Goal: Task Accomplishment & Management: Complete application form

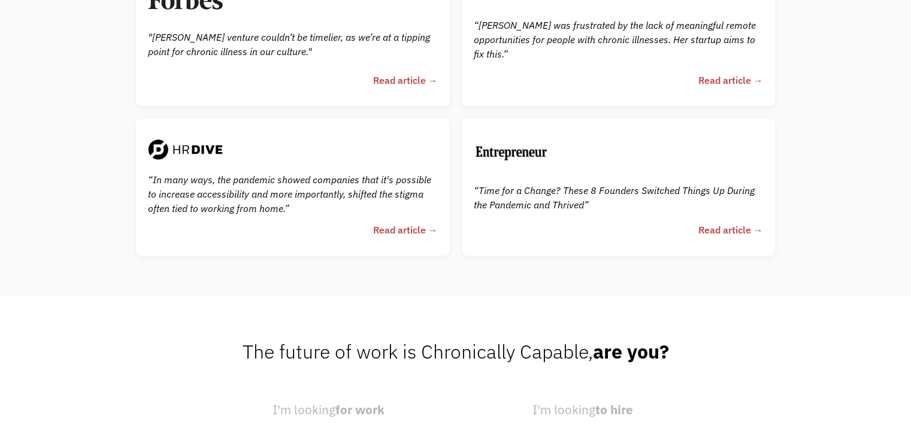
scroll to position [2880, 0]
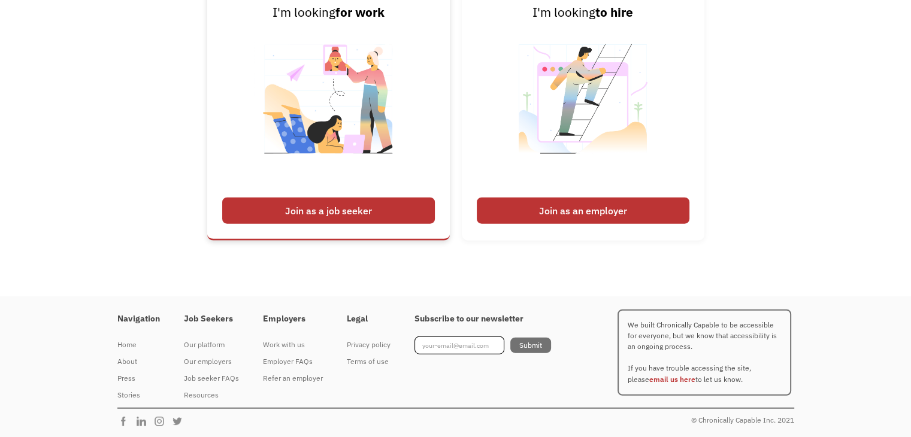
click at [381, 209] on div "Join as a job seeker" at bounding box center [328, 211] width 213 height 26
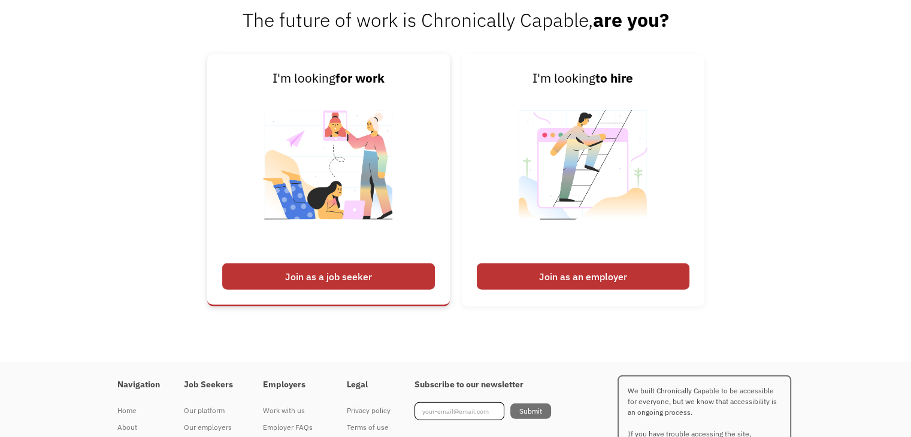
scroll to position [2801, 0]
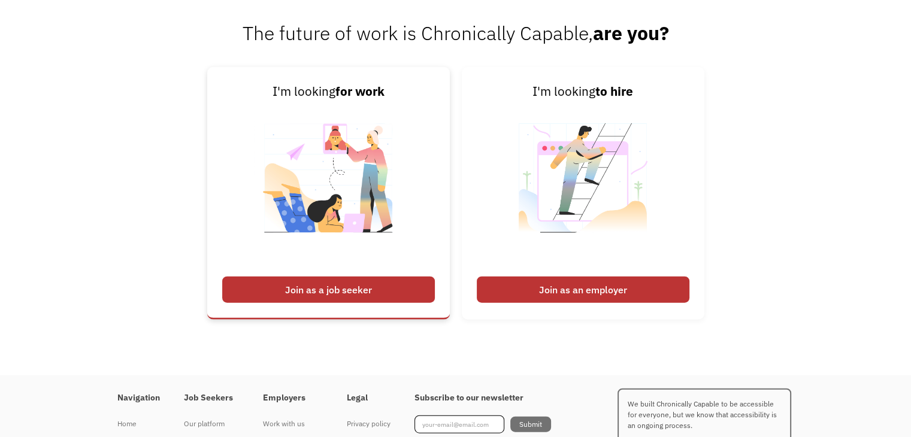
click at [359, 279] on div "Join as a job seeker" at bounding box center [328, 290] width 213 height 26
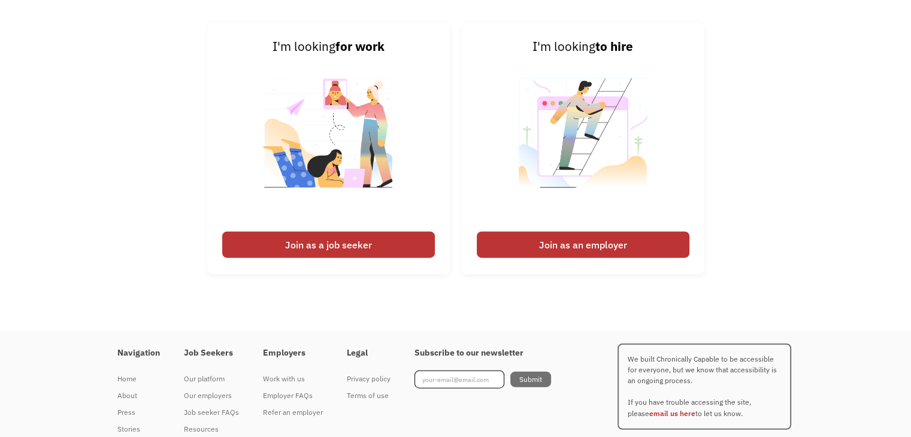
scroll to position [2858, 0]
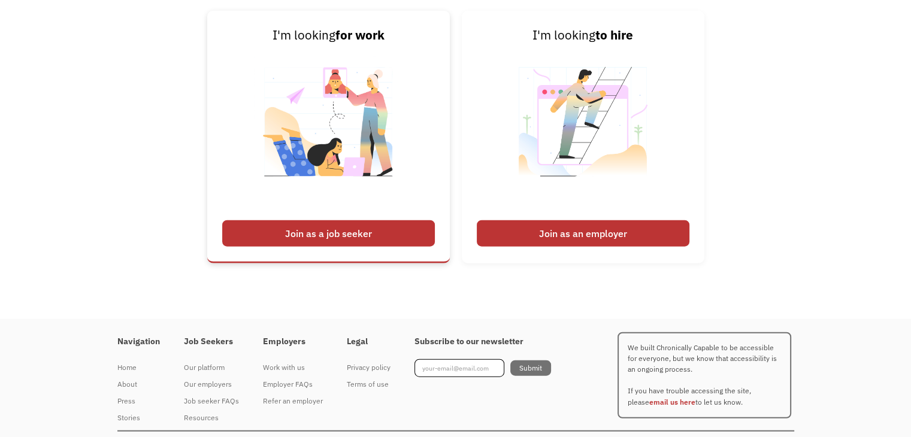
click at [327, 233] on div "Join as a job seeker" at bounding box center [328, 233] width 213 height 26
click at [342, 164] on img at bounding box center [328, 130] width 149 height 170
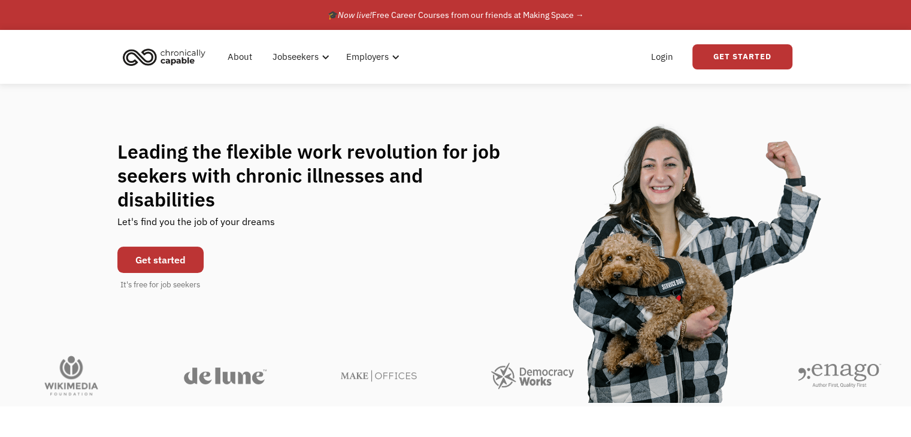
click at [172, 247] on link "Get started" at bounding box center [160, 260] width 86 height 26
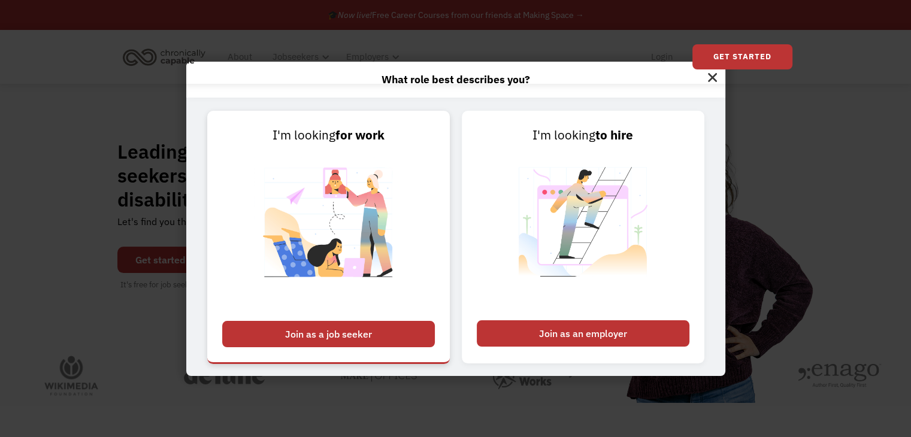
click at [335, 335] on div "Join as a job seeker" at bounding box center [328, 334] width 213 height 26
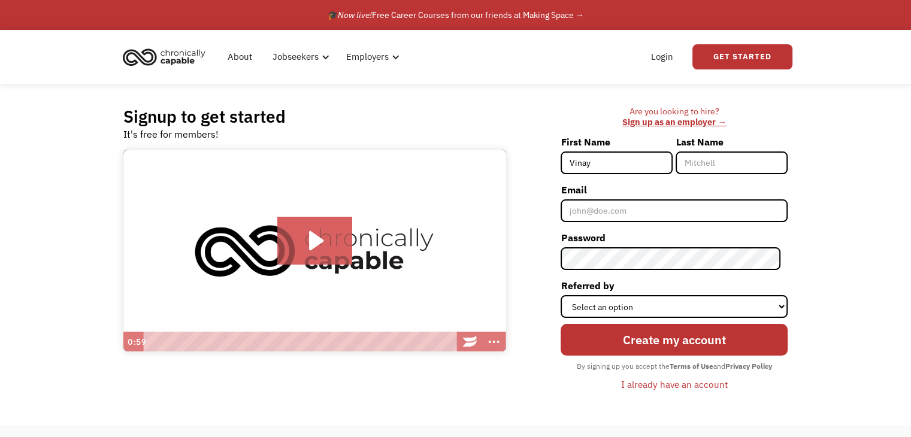
type input "Vinay"
type input "KUmar"
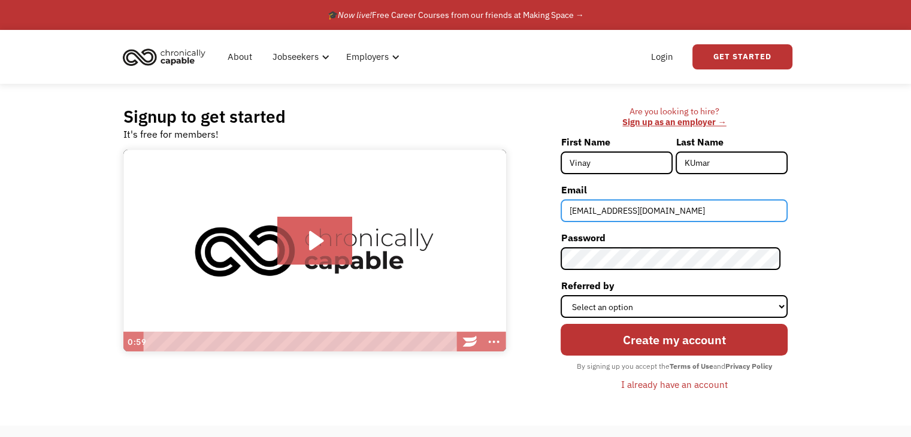
type input "[EMAIL_ADDRESS][DOMAIN_NAME]"
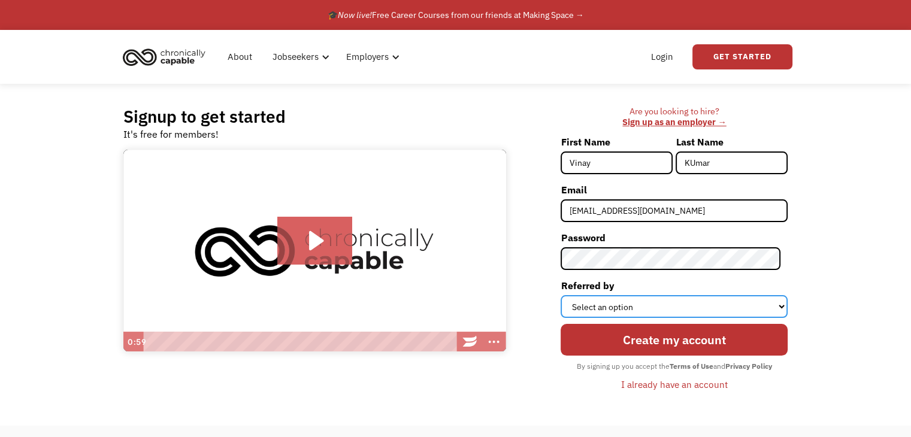
click at [673, 298] on select "Select an option Instagram Facebook Twitter Search Engine News Article Word of …" at bounding box center [674, 306] width 227 height 23
select select "Search Engine"
click at [568, 295] on select "Select an option Instagram Facebook Twitter Search Engine News Article Word of …" at bounding box center [674, 306] width 227 height 23
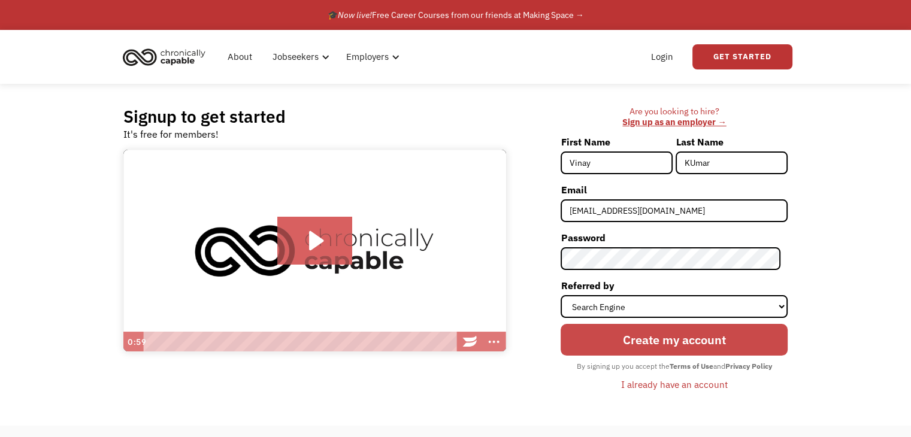
click at [621, 343] on input "Create my account" at bounding box center [674, 340] width 227 height 32
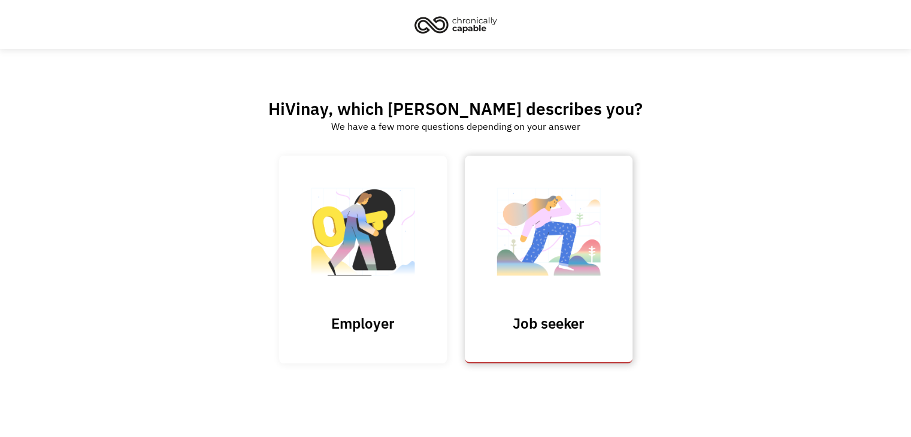
click at [515, 300] on link "Job seeker" at bounding box center [549, 260] width 168 height 208
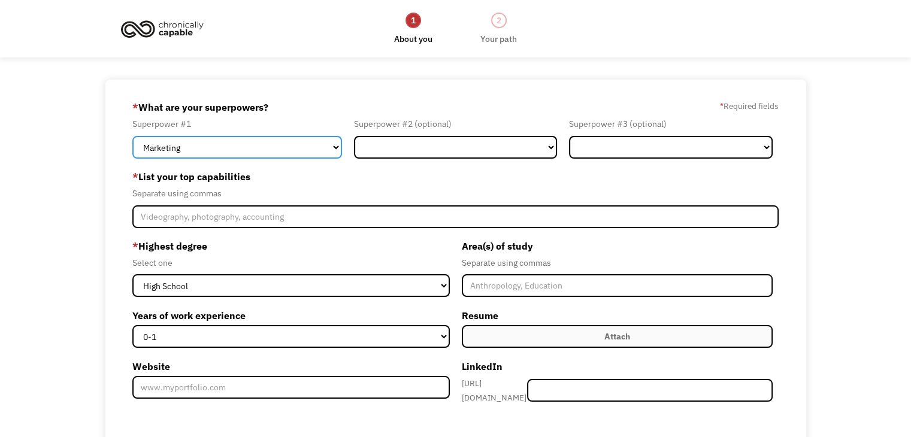
click at [262, 146] on select "Marketing Human Resources Finance Technology Operations Sales Industrial & Manu…" at bounding box center [237, 147] width 210 height 23
select select "Technology"
click at [132, 136] on select "Marketing Human Resources Finance Technology Operations Sales Industrial & Manu…" at bounding box center [237, 147] width 210 height 23
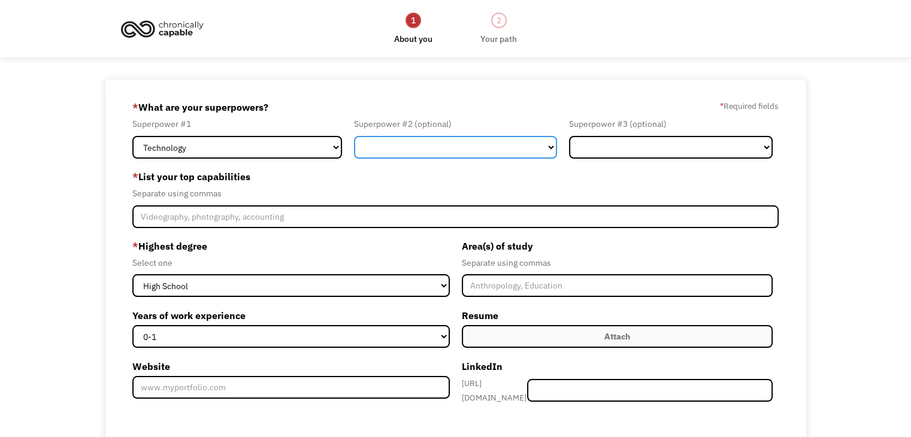
click at [386, 147] on select "Marketing Human Resources Finance Technology Operations Sales Industrial & Manu…" at bounding box center [456, 147] width 204 height 23
select select "Operations"
click at [354, 136] on select "Marketing Human Resources Finance Technology Operations Sales Industrial & Manu…" at bounding box center [456, 147] width 204 height 23
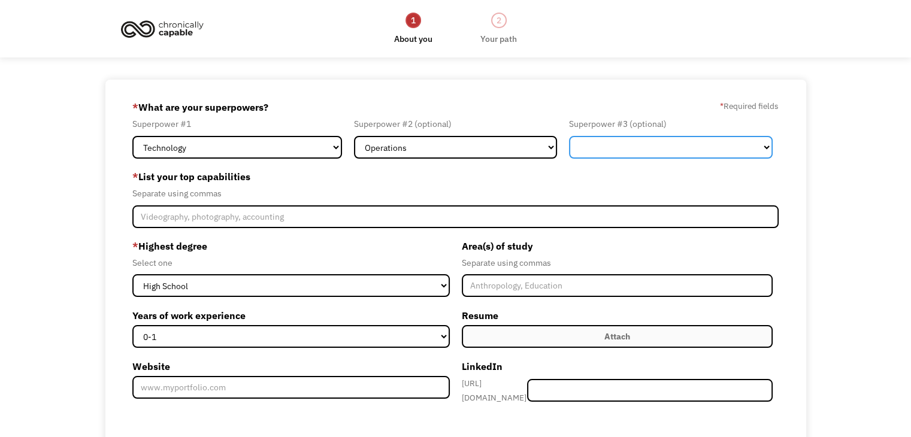
click at [601, 154] on select "Marketing Human Resources Finance Technology Operations Sales Industrial & Manu…" at bounding box center [671, 147] width 204 height 23
select select "Engineering & Construction"
click at [569, 136] on select "Marketing Human Resources Finance Technology Operations Sales Industrial & Manu…" at bounding box center [671, 147] width 204 height 23
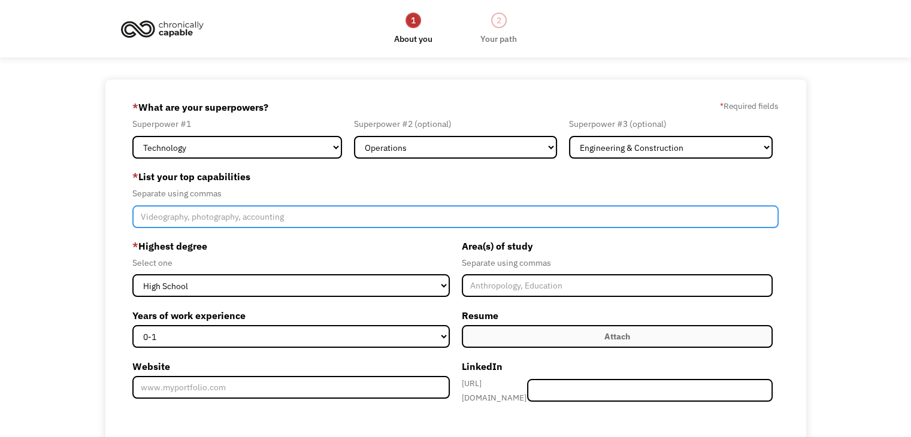
click at [220, 214] on input "Member-Create-Step1" at bounding box center [455, 216] width 646 height 23
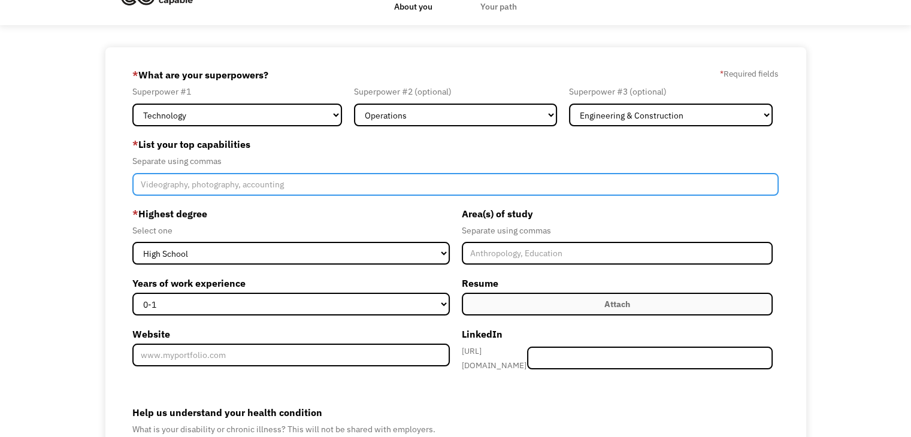
scroll to position [34, 0]
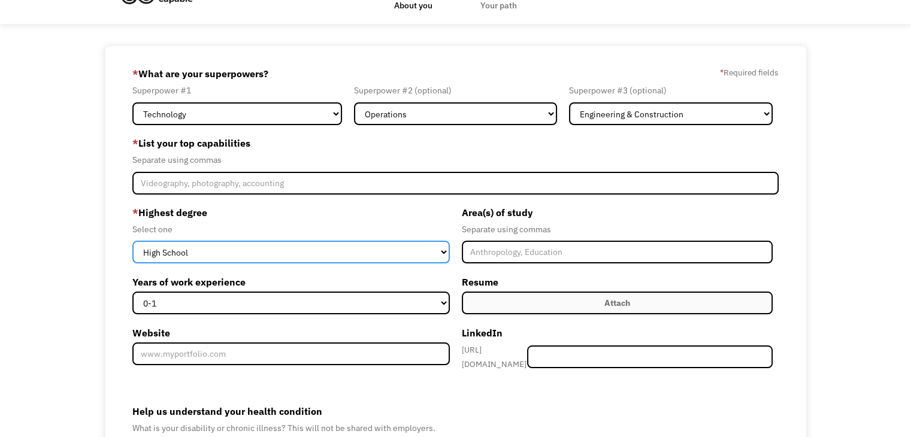
click at [243, 252] on select "High School Associates Bachelors Master's PhD" at bounding box center [290, 252] width 317 height 23
select select "masters"
click at [132, 241] on select "High School Associates Bachelors Master's PhD" at bounding box center [290, 252] width 317 height 23
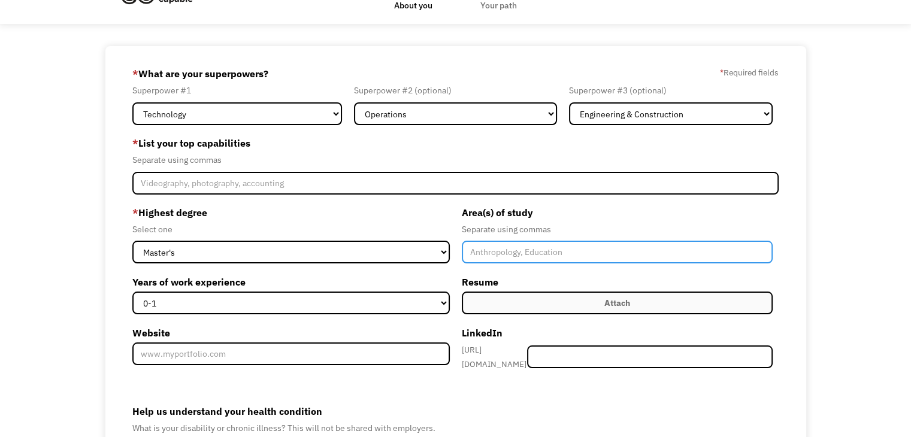
click at [474, 250] on input "Member-Create-Step1" at bounding box center [617, 252] width 311 height 23
type input "Computer Science"
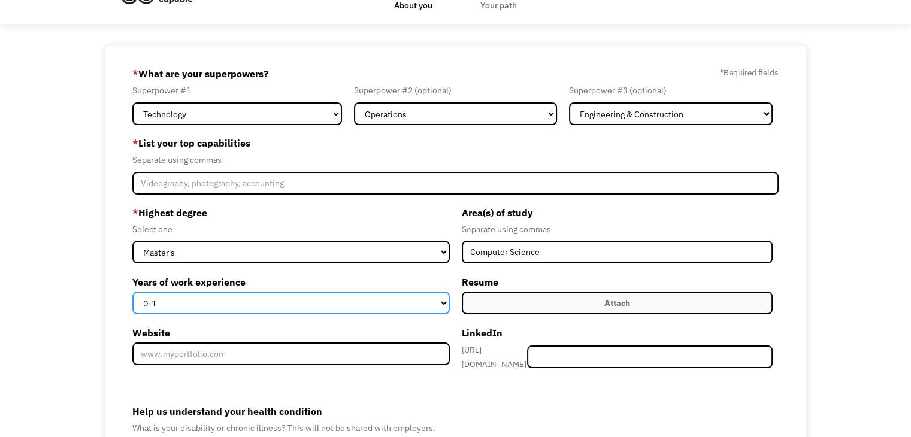
click at [338, 304] on select "0-1 2-4 5-10 11-15 15+" at bounding box center [290, 303] width 317 height 23
select select "2-4"
click at [132, 292] on select "0-1 2-4 5-10 11-15 15+" at bounding box center [290, 303] width 317 height 23
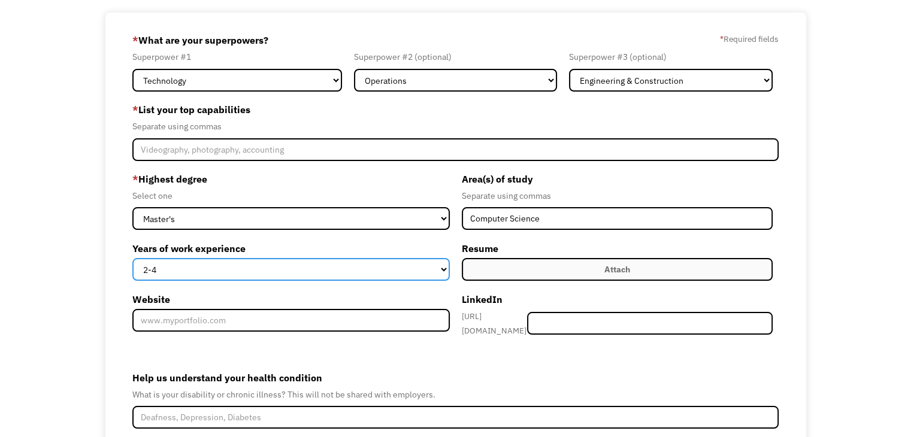
scroll to position [131, 0]
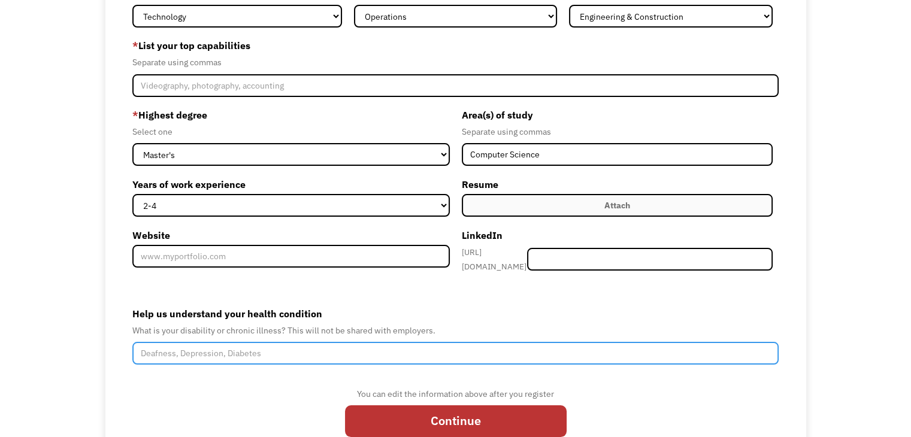
click at [369, 349] on input "Help us understand your health condition" at bounding box center [455, 353] width 646 height 23
type input "Locomotor Disability"
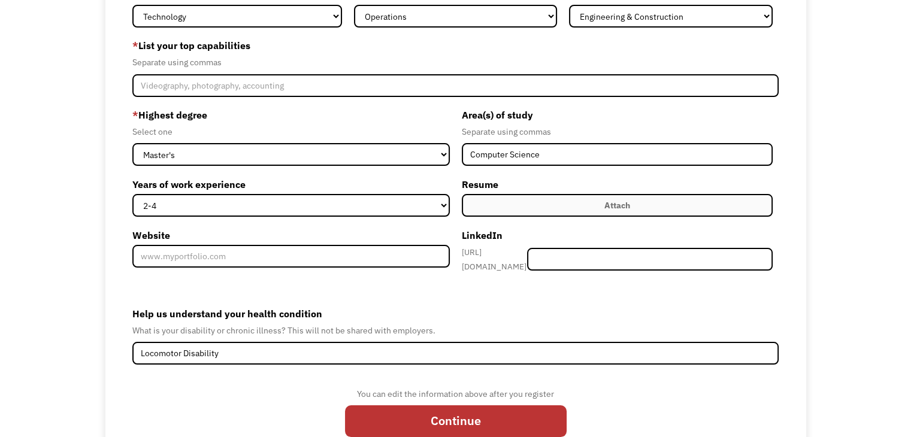
click at [527, 211] on label "Attach" at bounding box center [617, 205] width 311 height 23
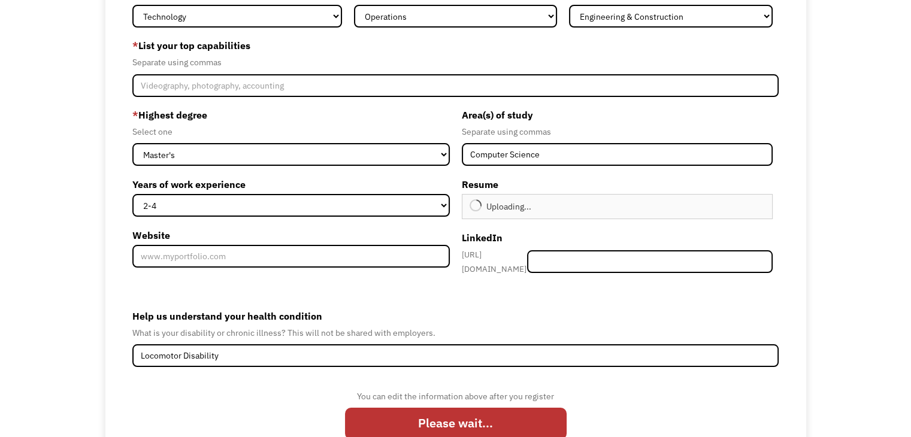
type input "Continue"
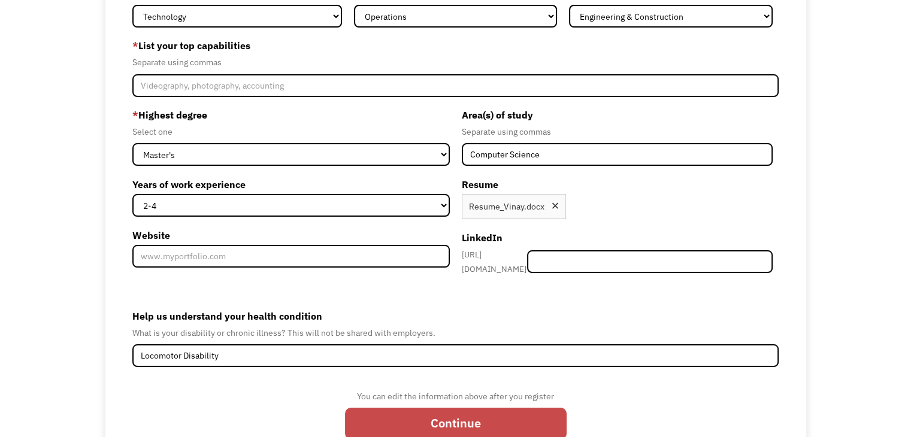
click at [383, 418] on input "Continue" at bounding box center [456, 424] width 222 height 32
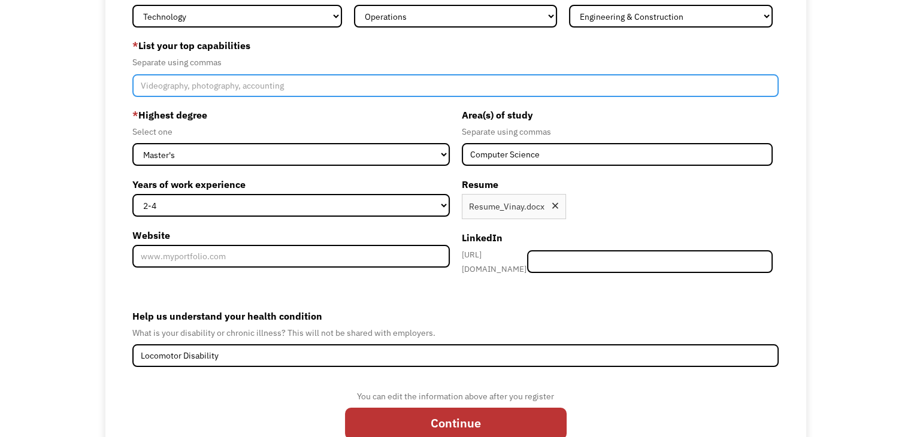
click at [170, 87] on input "Member-Create-Step1" at bounding box center [455, 85] width 646 height 23
type input "J"
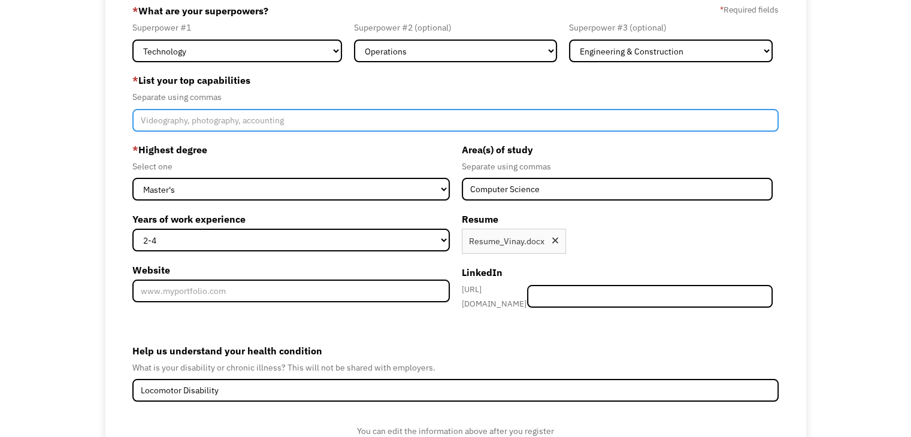
scroll to position [93, 0]
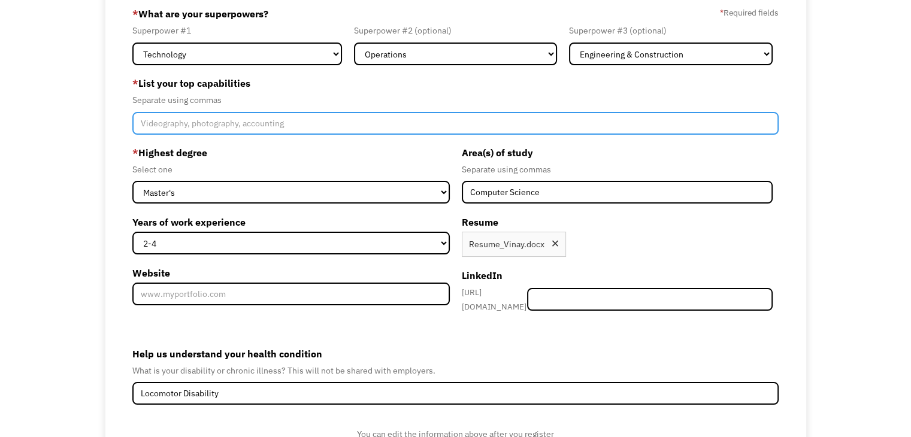
click at [302, 125] on input "Member-Create-Step1" at bounding box center [455, 123] width 646 height 23
paste input "Java, Spring Boot, Microservices, AWS (ECS, EKS, Lambda, API Gateway, Step Func…"
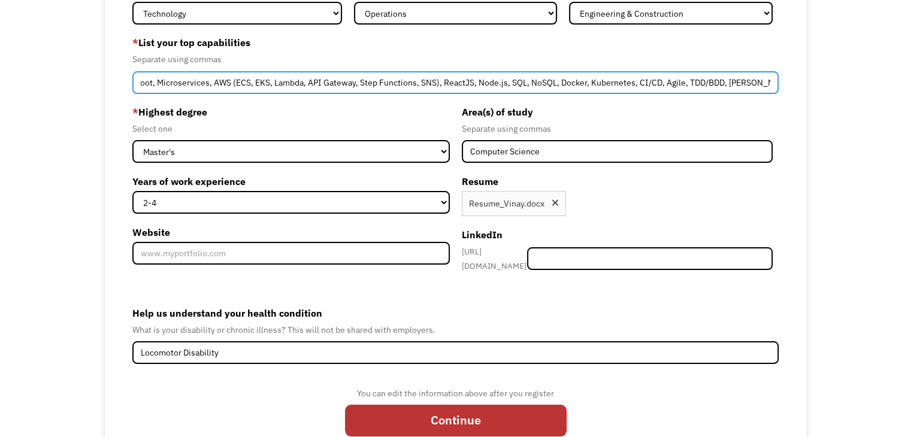
scroll to position [177, 0]
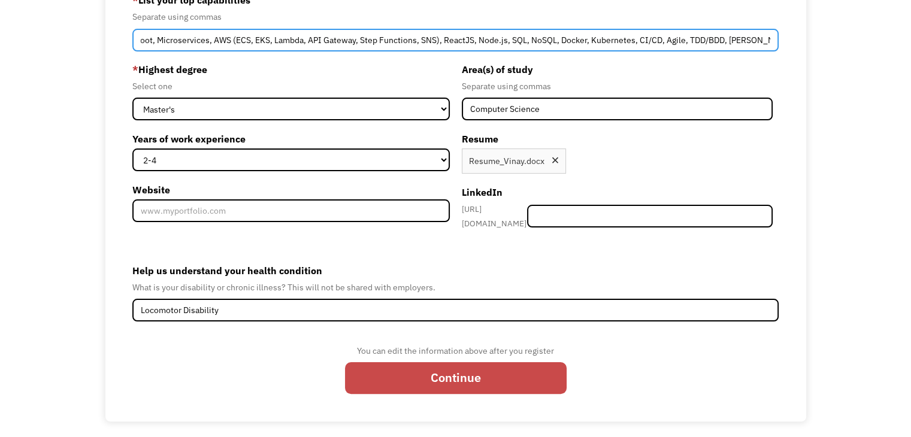
type input "Java, Spring Boot, Microservices, AWS (ECS, EKS, Lambda, API Gateway, Step Func…"
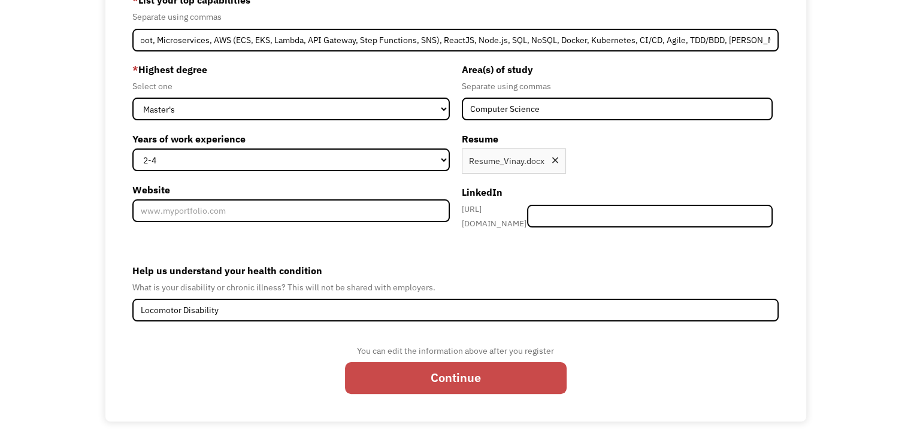
scroll to position [0, 0]
click at [400, 373] on input "Continue" at bounding box center [456, 378] width 222 height 32
type input "Please wait..."
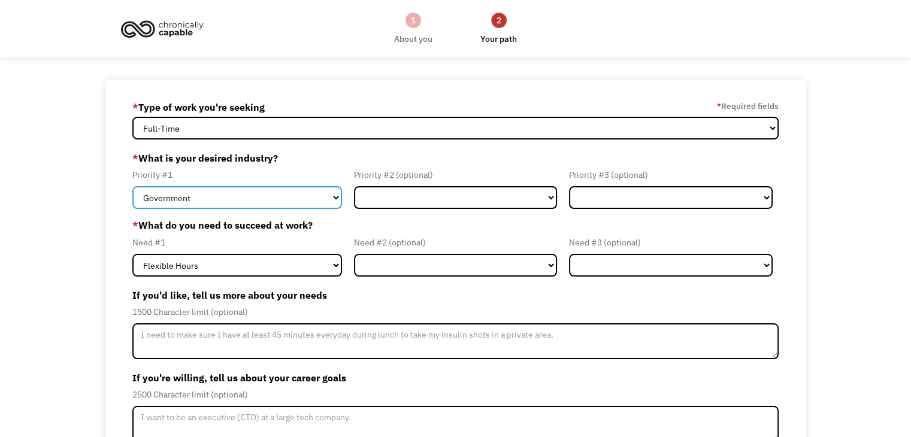
click at [314, 203] on select "Government Finance & Insurance Health & Social Care Tech & Engineering Creative…" at bounding box center [237, 197] width 210 height 23
select select "Tech & Engineering"
click at [132, 186] on select "Government Finance & Insurance Health & Social Care Tech & Engineering Creative…" at bounding box center [237, 197] width 210 height 23
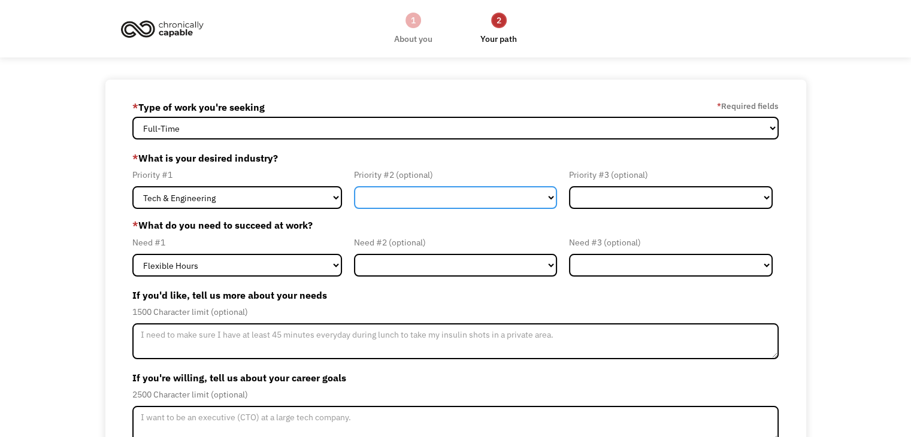
click at [386, 195] on select "Government Finance & Insurance Health & Social Care Tech & Engineering Creative…" at bounding box center [456, 197] width 204 height 23
select select "Finance & Insurance"
click at [354, 186] on select "Government Finance & Insurance Health & Social Care Tech & Engineering Creative…" at bounding box center [456, 197] width 204 height 23
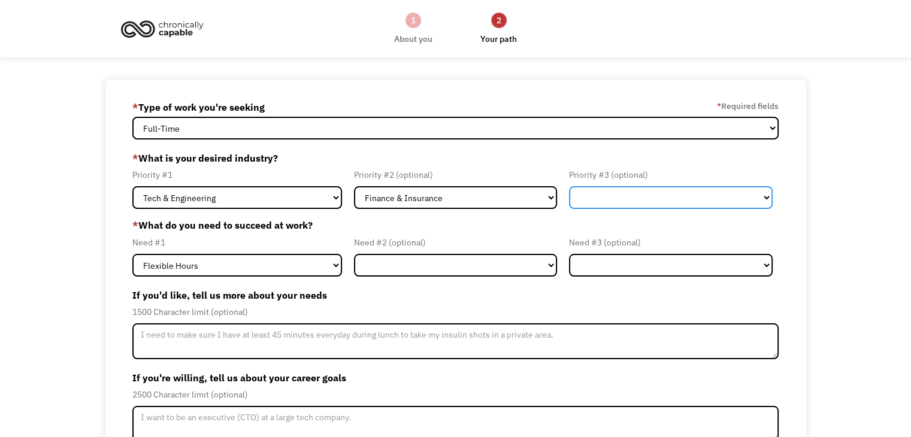
click at [582, 191] on select "Government Finance & Insurance Health & Social Care Tech & Engineering Creative…" at bounding box center [671, 197] width 204 height 23
select select "Government"
click at [569, 186] on select "Government Finance & Insurance Health & Social Care Tech & Engineering Creative…" at bounding box center [671, 197] width 204 height 23
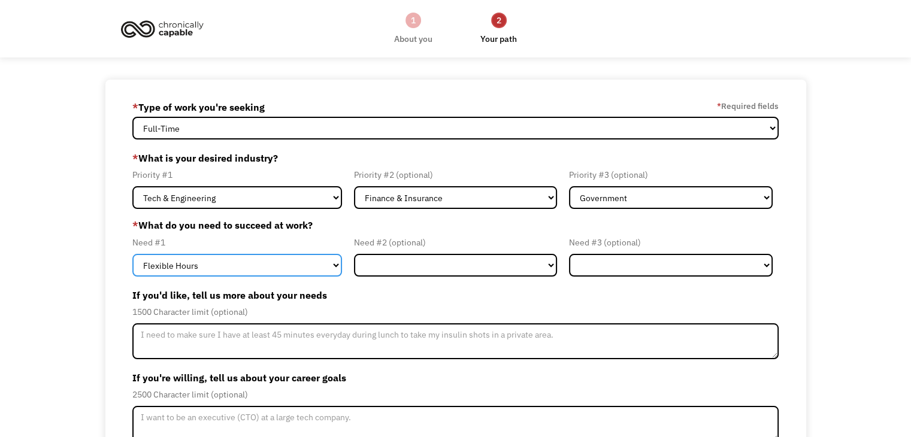
click at [286, 261] on select "Flexible Hours Remote Work Service Animal On-site Accommodations Visual Support…" at bounding box center [237, 265] width 210 height 23
select select "Remote Work"
click at [132, 254] on select "Flexible Hours Remote Work Service Animal On-site Accommodations Visual Support…" at bounding box center [237, 265] width 210 height 23
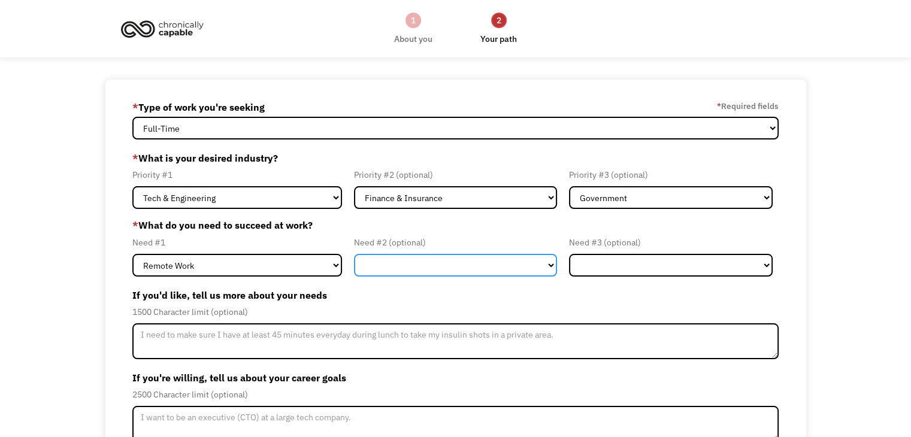
click at [369, 268] on select "Flexible Hours Remote Work Service Animal On-site Accommodations Visual Support…" at bounding box center [456, 265] width 204 height 23
select select "Flexible Hours"
click at [354, 254] on select "Flexible Hours Remote Work Service Animal On-site Accommodations Visual Support…" at bounding box center [456, 265] width 204 height 23
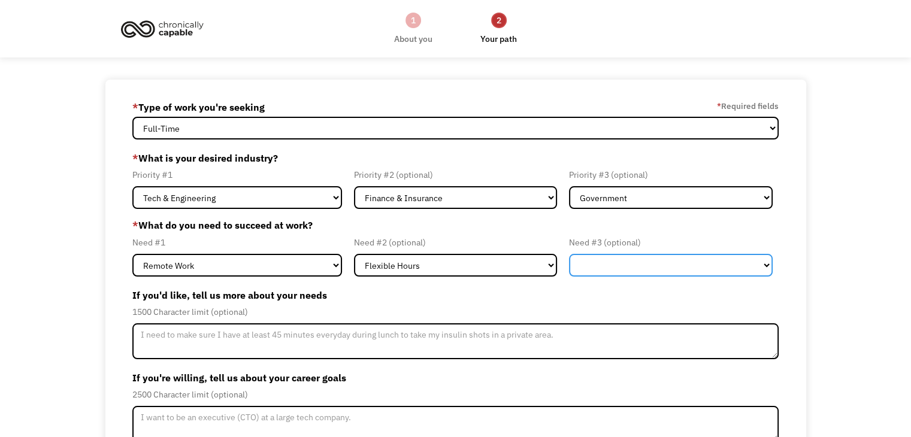
click at [596, 261] on select "Flexible Hours Remote Work Service Animal On-site Accommodations Visual Support…" at bounding box center [671, 265] width 204 height 23
select select "On-site Accommodations"
click at [569, 254] on select "Flexible Hours Remote Work Service Animal On-site Accommodations Visual Support…" at bounding box center [671, 265] width 204 height 23
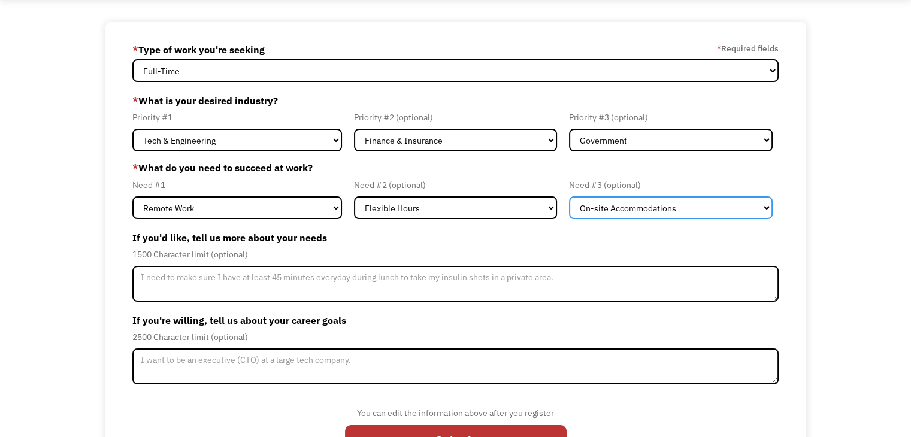
scroll to position [103, 0]
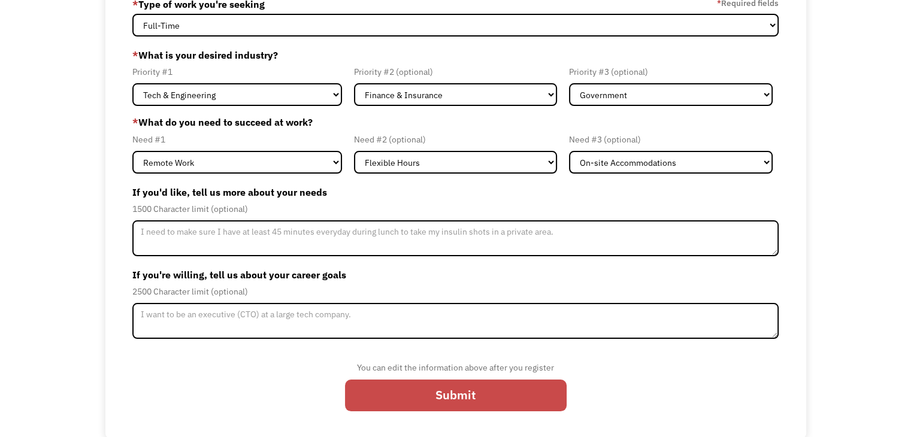
click at [407, 394] on input "Submit" at bounding box center [456, 396] width 222 height 32
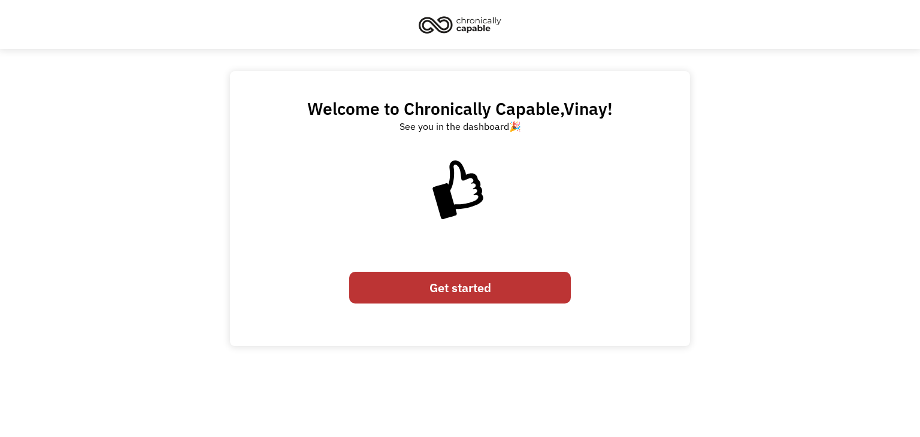
click at [462, 283] on link "Get started" at bounding box center [460, 288] width 222 height 32
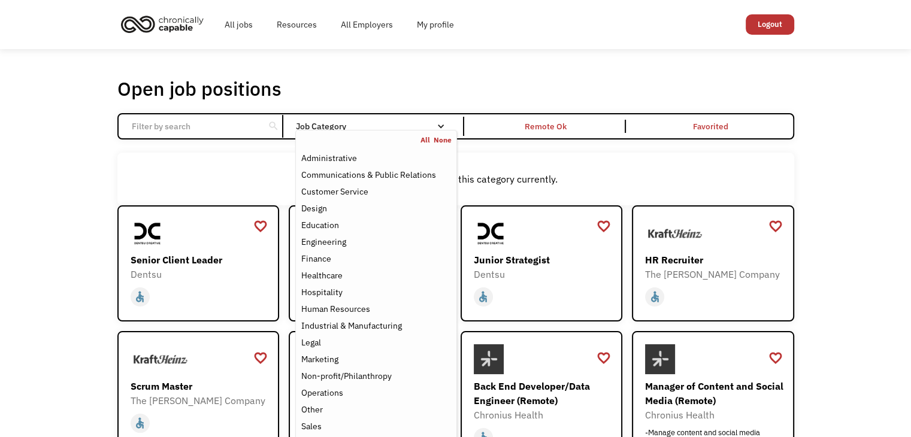
click at [352, 132] on nav "All None Administrative Communications & Public Relations Customer Service Desi…" at bounding box center [375, 310] width 161 height 361
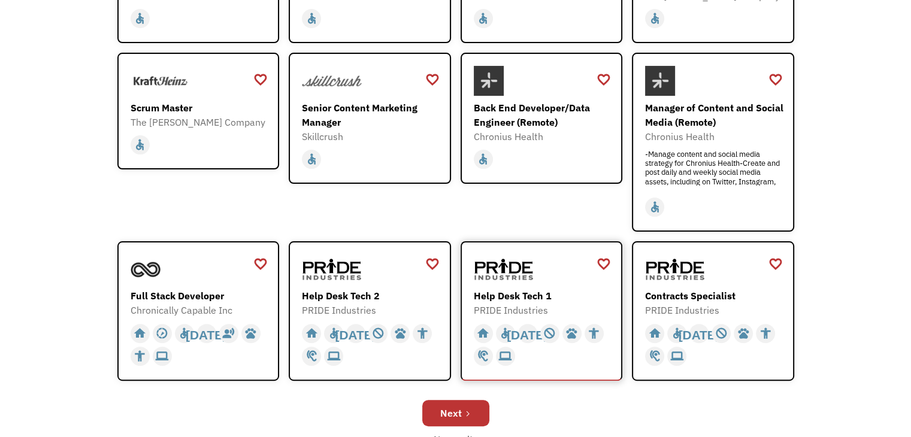
scroll to position [338, 0]
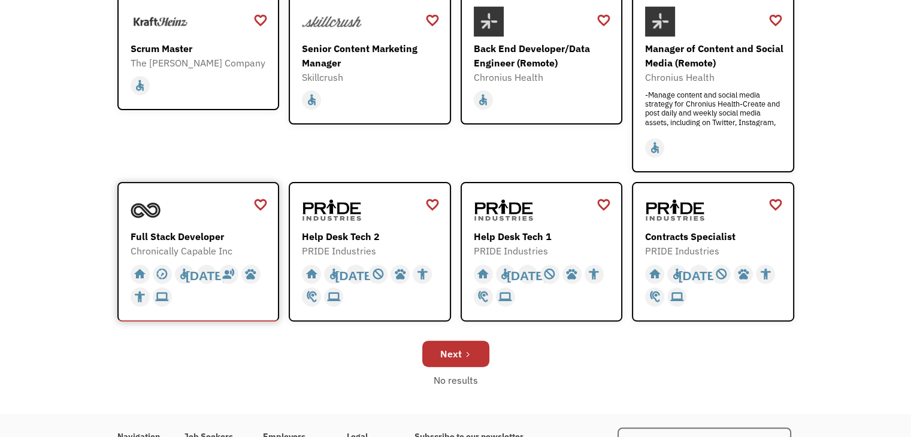
click at [195, 236] on div "Full Stack Developer" at bounding box center [200, 236] width 139 height 14
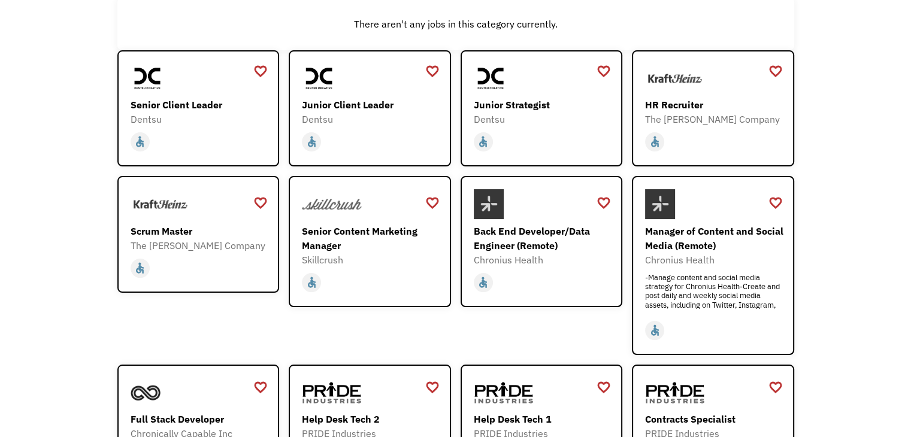
scroll to position [155, 0]
click at [517, 212] on div at bounding box center [543, 205] width 139 height 30
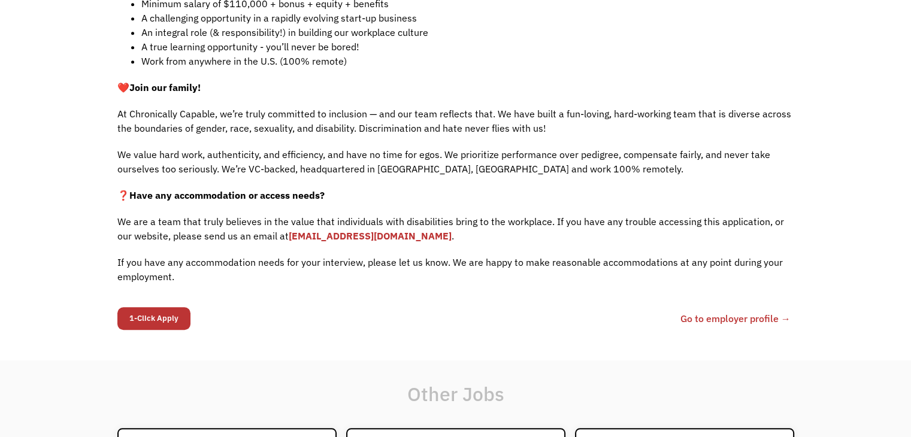
scroll to position [890, 0]
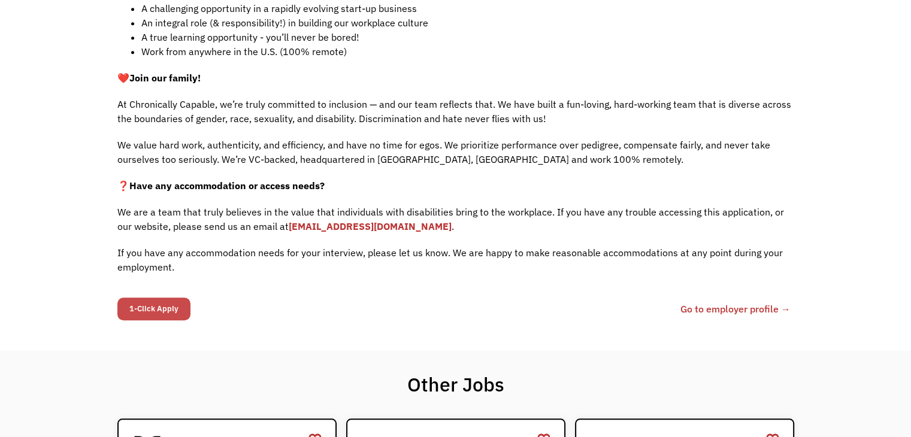
click at [175, 298] on input "1-Click Apply" at bounding box center [153, 309] width 73 height 23
type input "Please wait..."
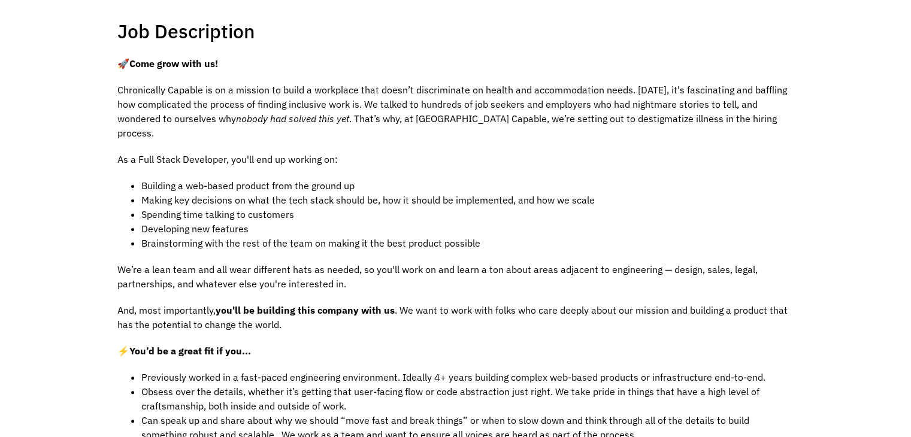
scroll to position [115, 0]
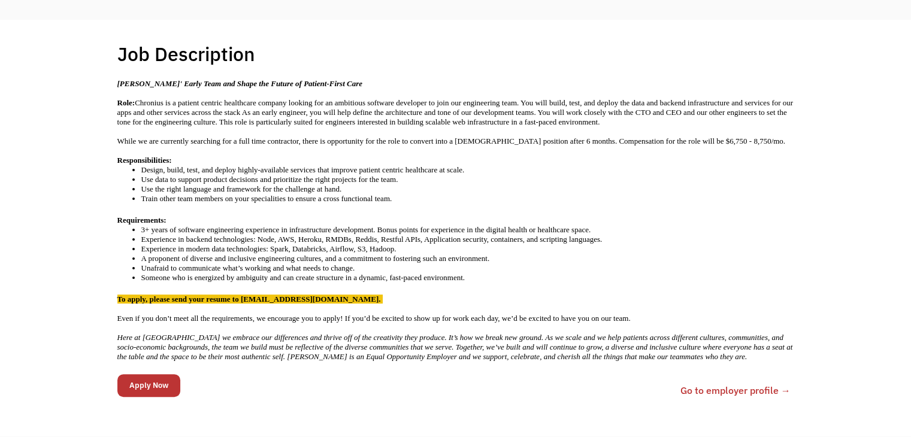
scroll to position [213, 0]
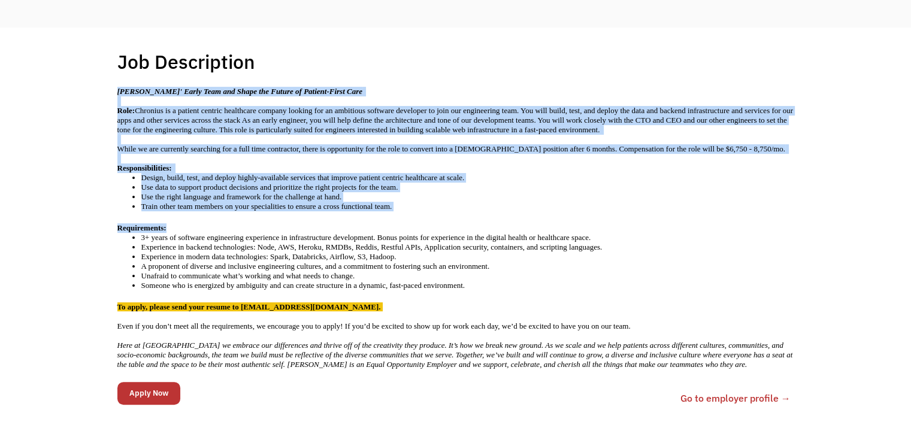
drag, startPoint x: 117, startPoint y: 85, endPoint x: 251, endPoint y: 214, distance: 185.6
click at [251, 214] on div "[PERSON_NAME]' Early Team and Shape the Future of Patient-First Care Role: Chro…" at bounding box center [455, 228] width 677 height 283
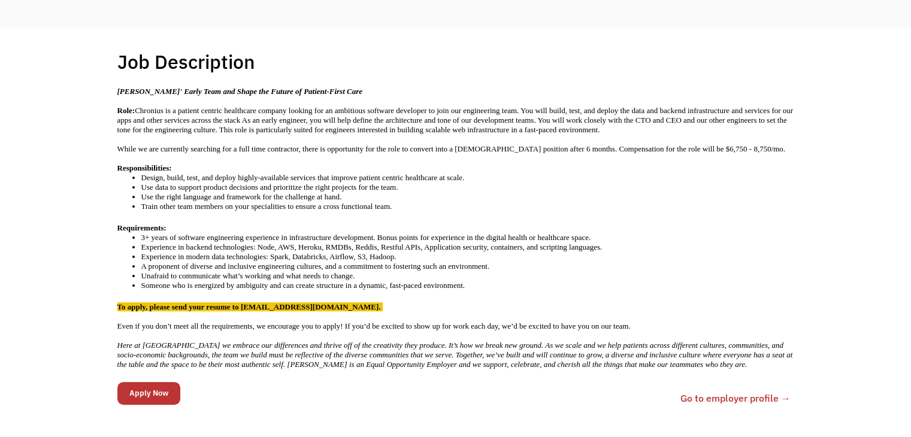
click at [90, 41] on div "Job Description Filter using keywords Search Join Chronius' Early Team and Shap…" at bounding box center [455, 236] width 911 height 416
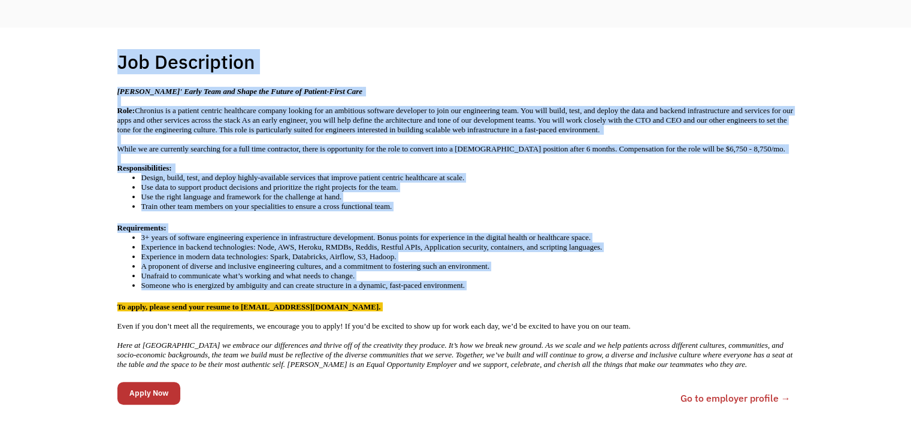
drag, startPoint x: 111, startPoint y: 57, endPoint x: 469, endPoint y: 274, distance: 418.3
click at [469, 274] on div "Job Description Filter using keywords Search Join Chronius' Early Team and Shap…" at bounding box center [455, 236] width 701 height 373
copy div "Job Description Filter using keywords <p class="p1" style="margin: 0px; font-va…"
